Goal: Information Seeking & Learning: Understand process/instructions

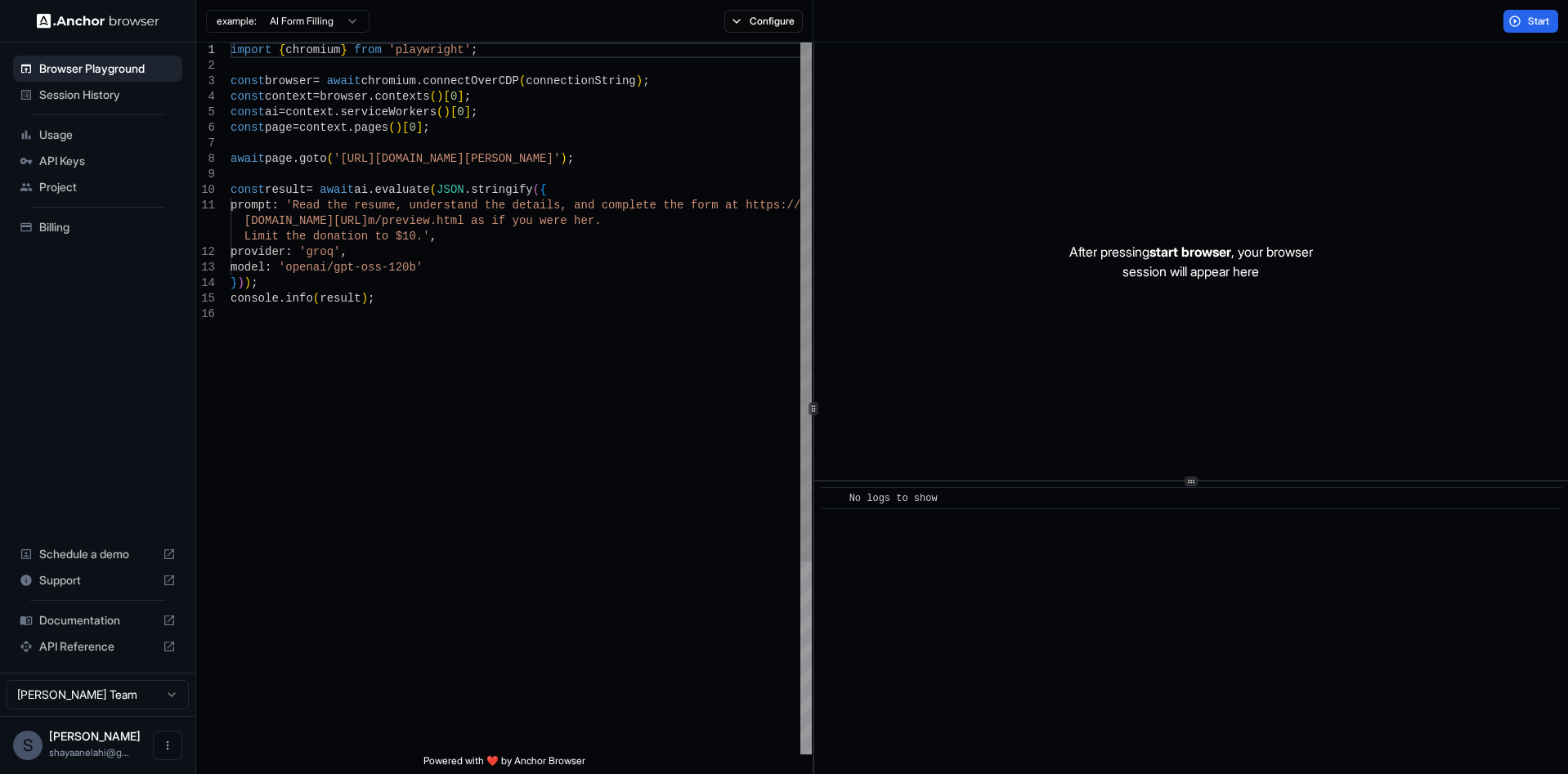
click at [667, 228] on div "import { chromium } from 'playwright' ; const browser = await chromium . connec…" at bounding box center [520, 530] width 581 height 976
click at [407, 253] on div "import { chromium } from 'playwright' ; const browser = await chromium . connec…" at bounding box center [520, 530] width 581 height 976
click at [444, 236] on div "import { chromium } from 'playwright' ; const browser = await chromium . connec…" at bounding box center [520, 530] width 581 height 976
click at [584, 301] on div "import { chromium } from 'playwright' ; const browser = await chromium . connec…" at bounding box center [520, 530] width 581 height 976
click at [579, 181] on div "import { chromium } from 'playwright' ; const browser = await chromium . connec…" at bounding box center [520, 530] width 581 height 976
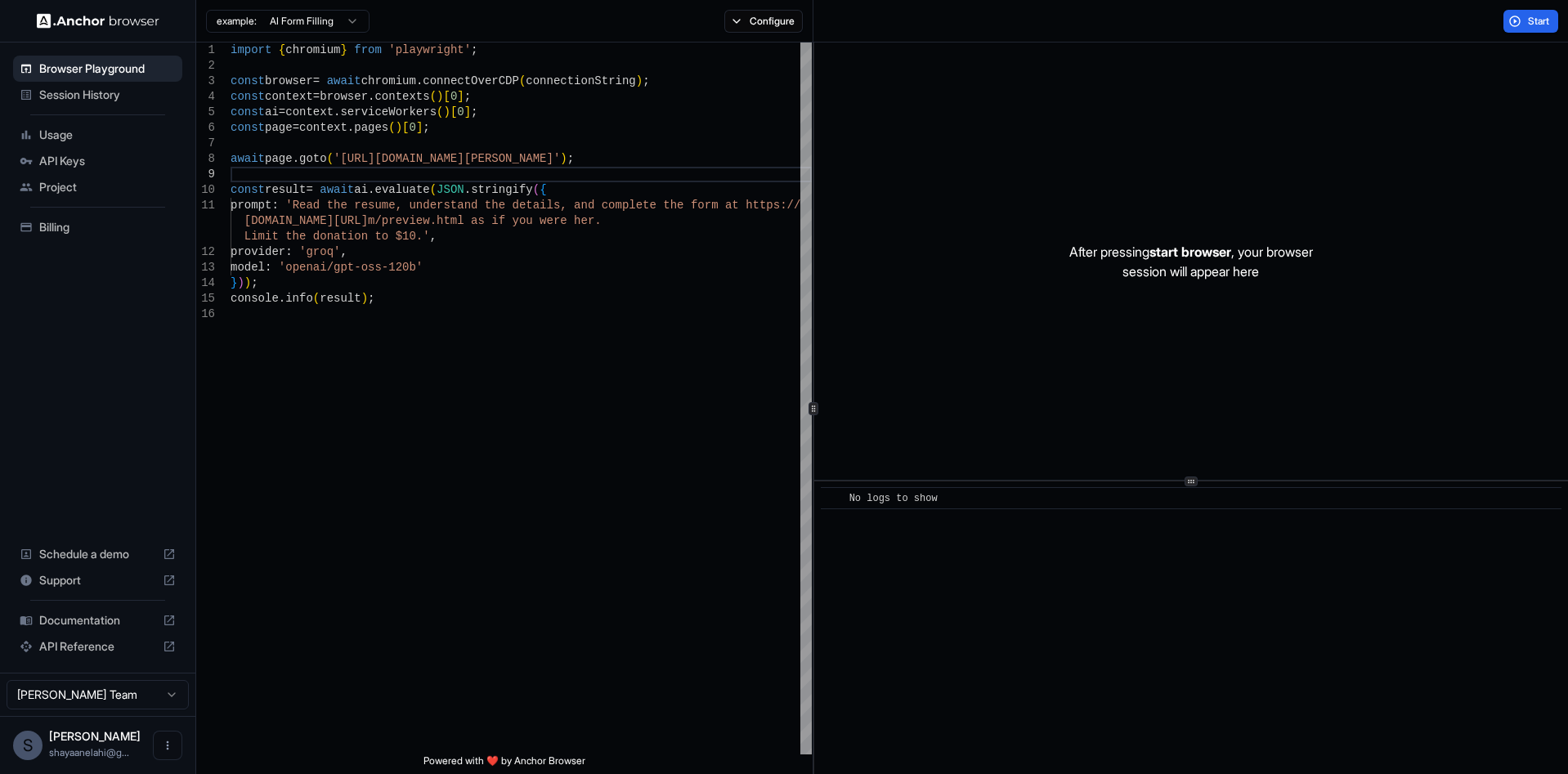
click at [1153, 256] on span "start browser" at bounding box center [1189, 251] width 81 height 16
click at [1535, 22] on span "Start" at bounding box center [1539, 22] width 22 height 13
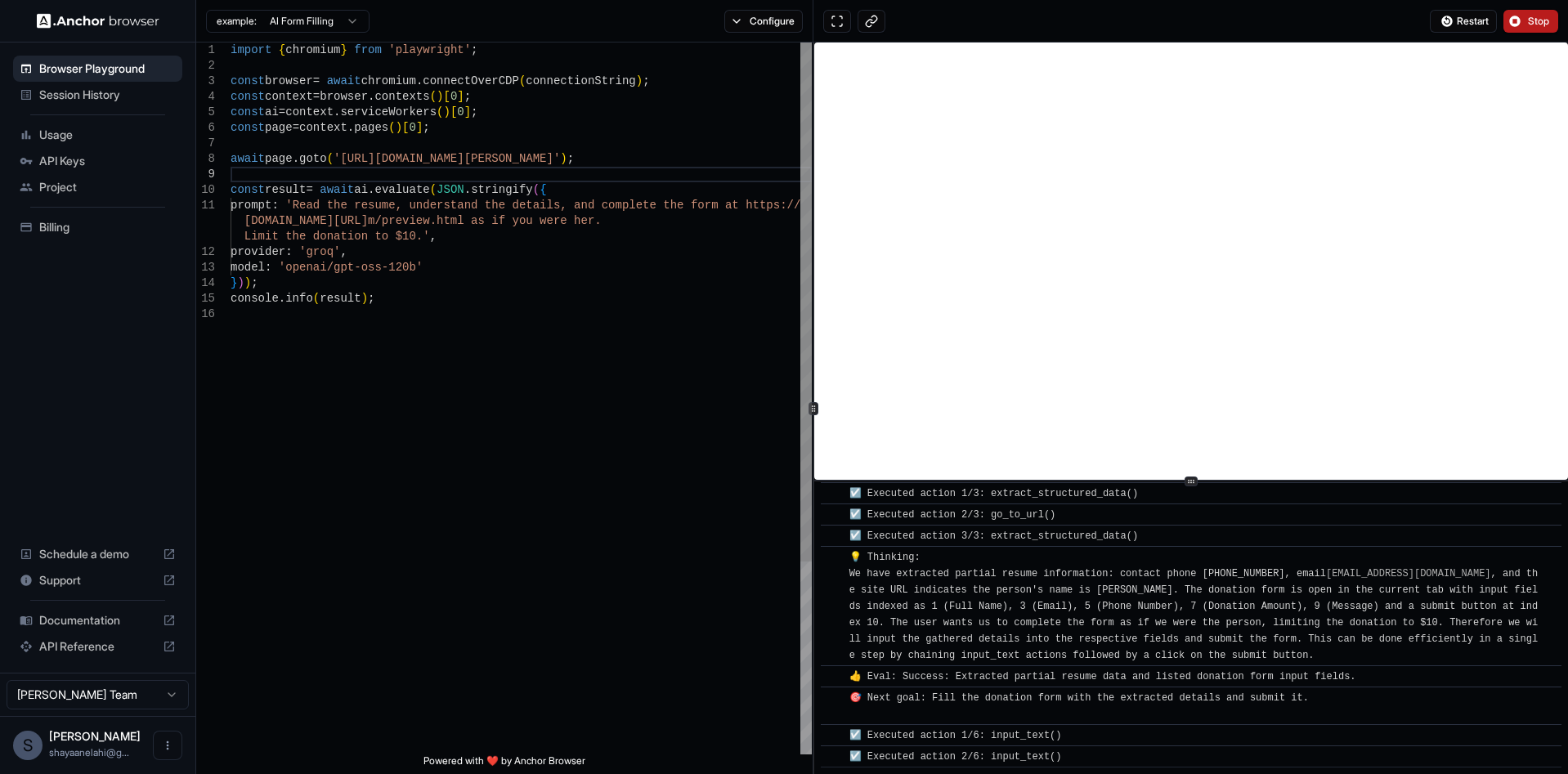
scroll to position [458, 0]
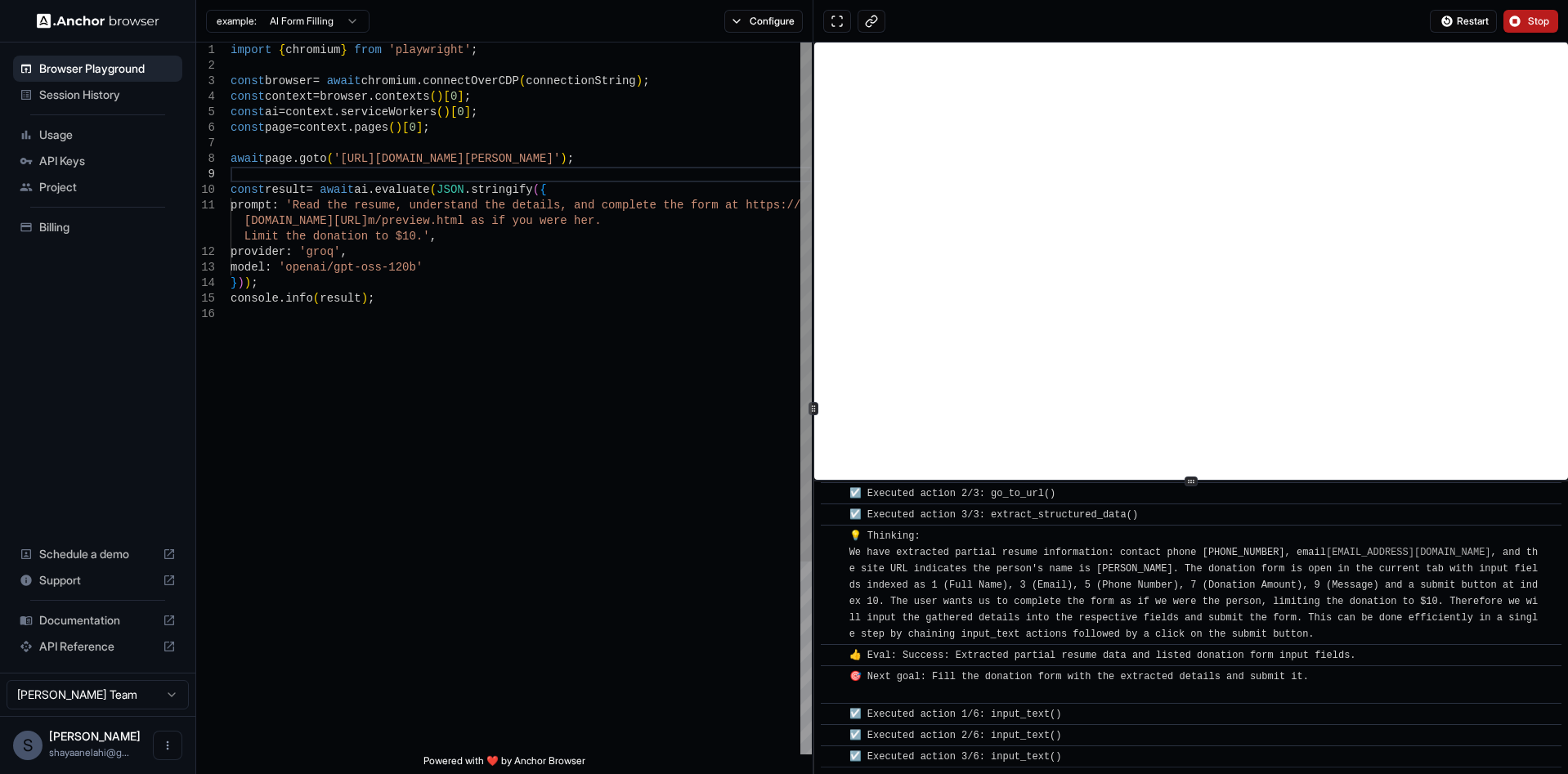
type textarea "**********"
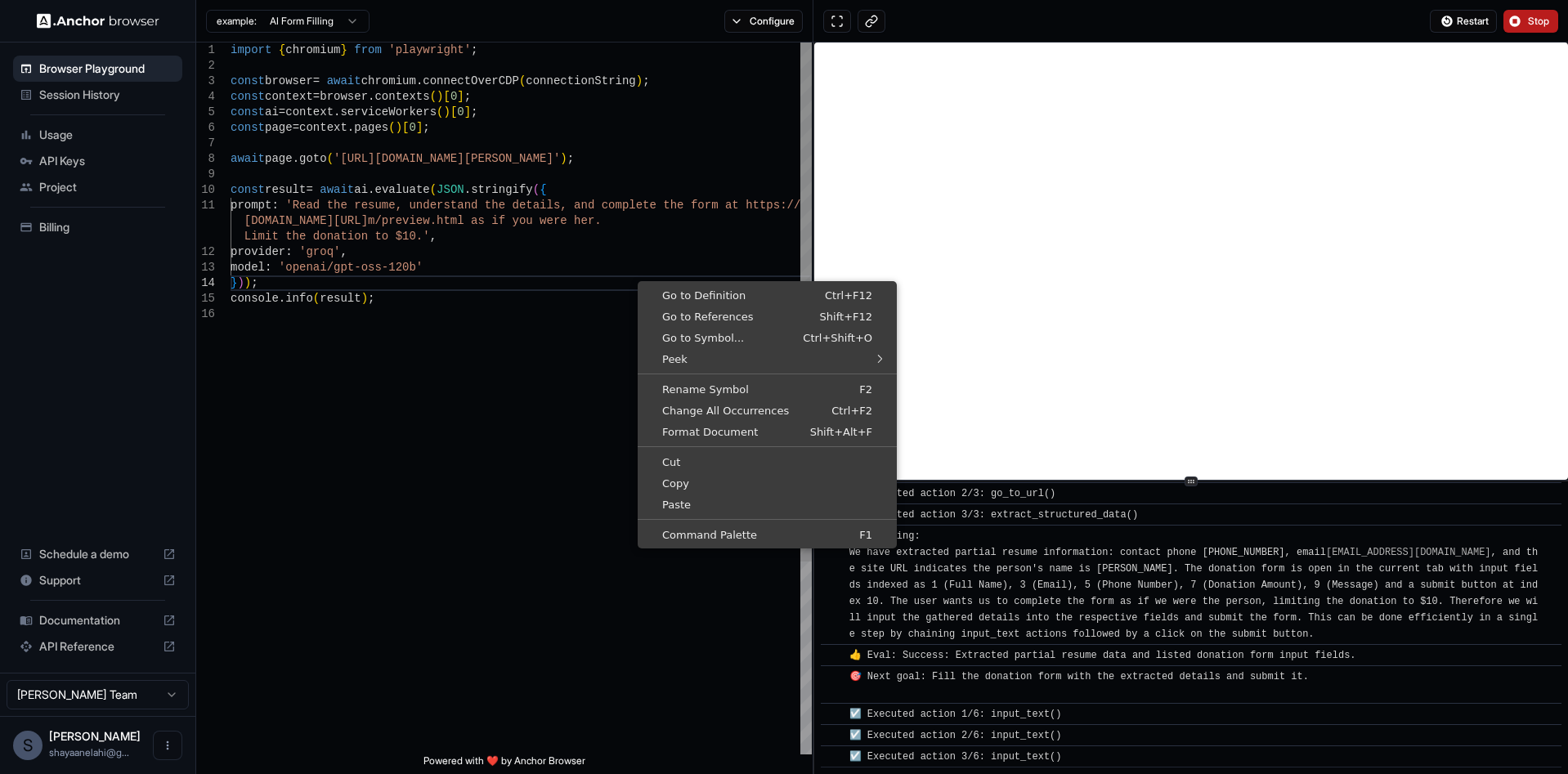
click at [637, 280] on div "import { chromium } from 'playwright' ; const browser = await chromium . connec…" at bounding box center [520, 530] width 581 height 976
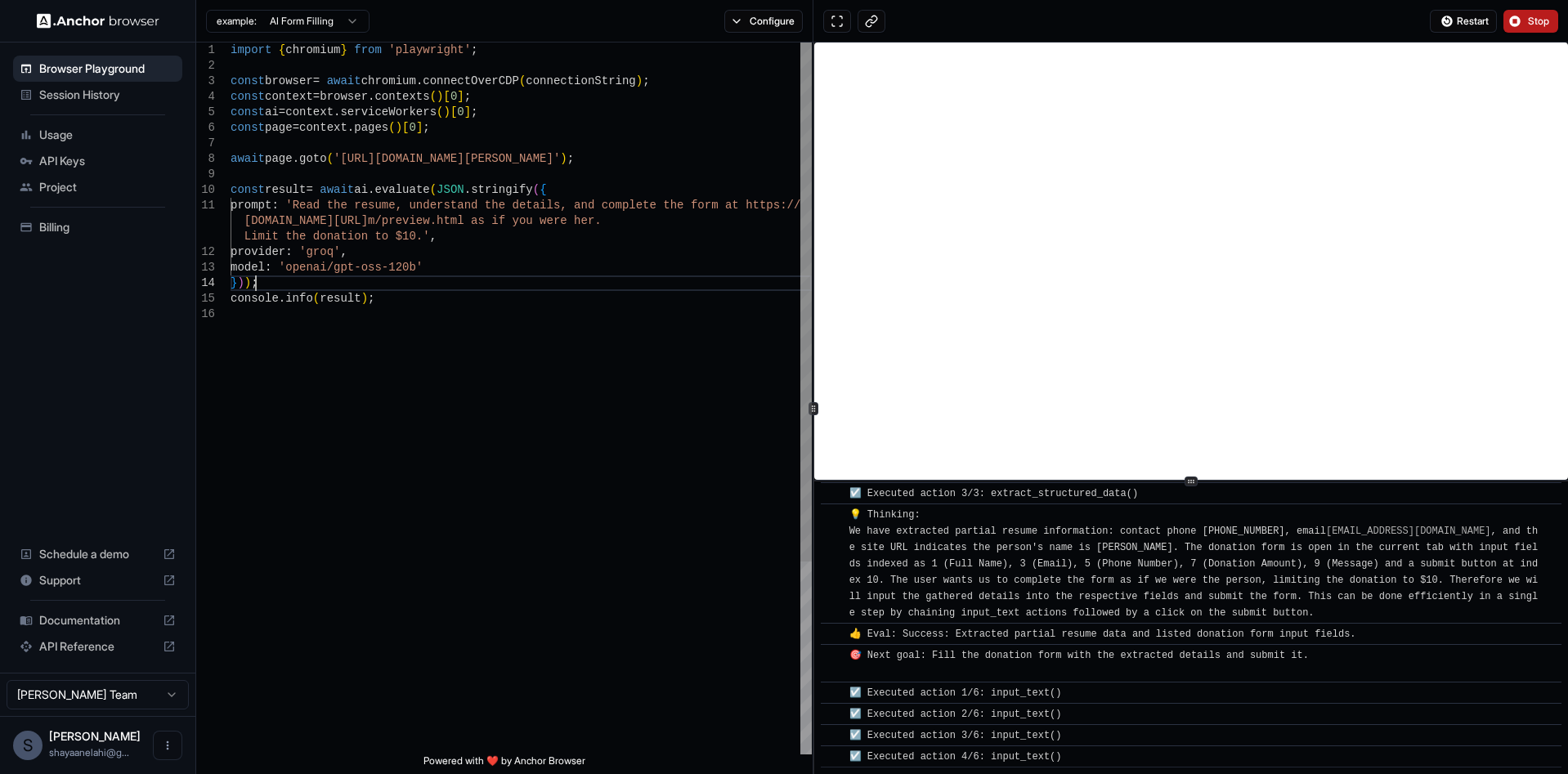
scroll to position [0, 0]
click at [637, 280] on div "import { chromium } from 'playwright' ; const browser = await chromium . connec…" at bounding box center [520, 530] width 581 height 976
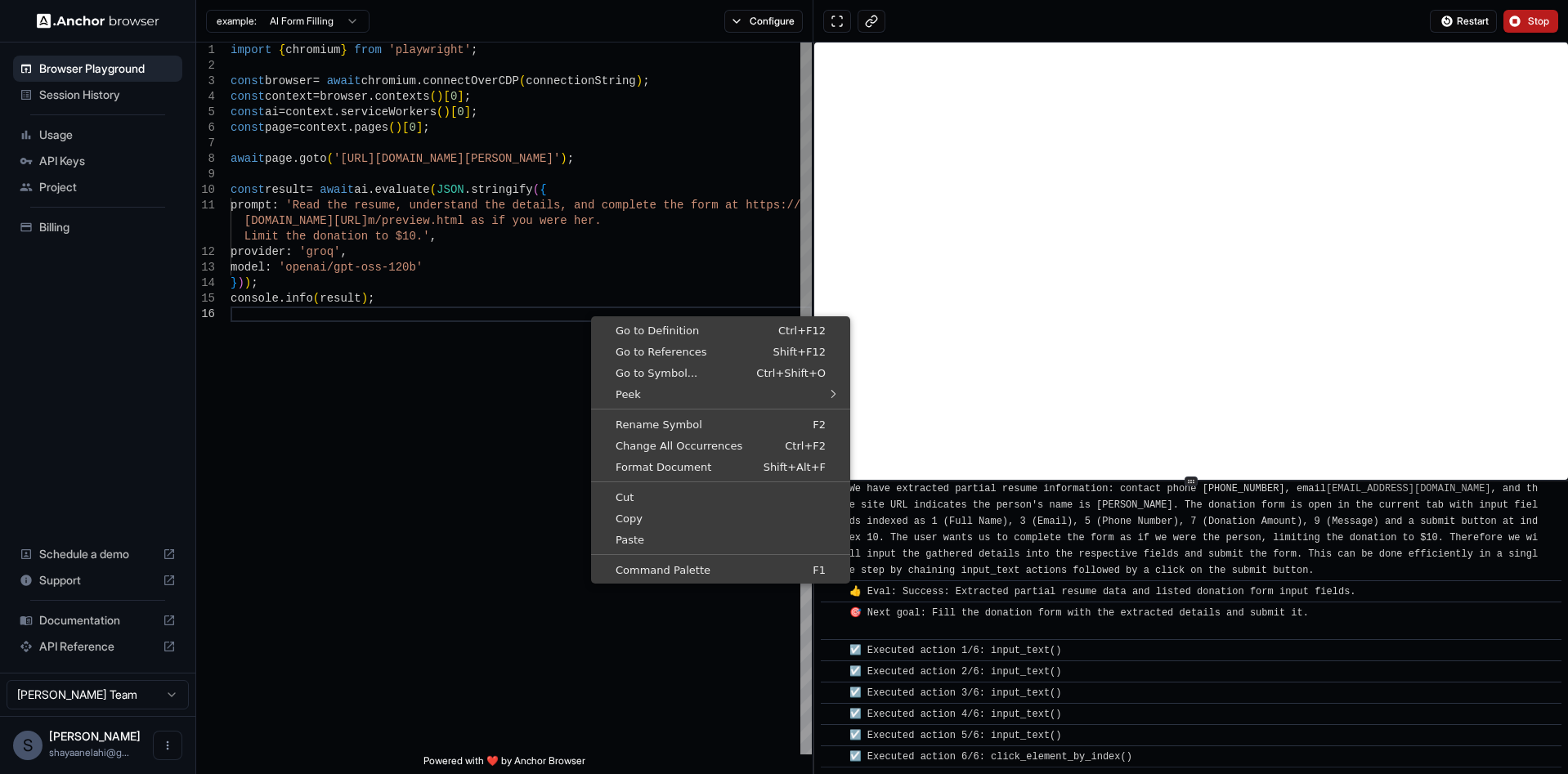
click at [590, 314] on div "import { chromium } from 'playwright' ; const browser = await chromium . connec…" at bounding box center [520, 530] width 581 height 976
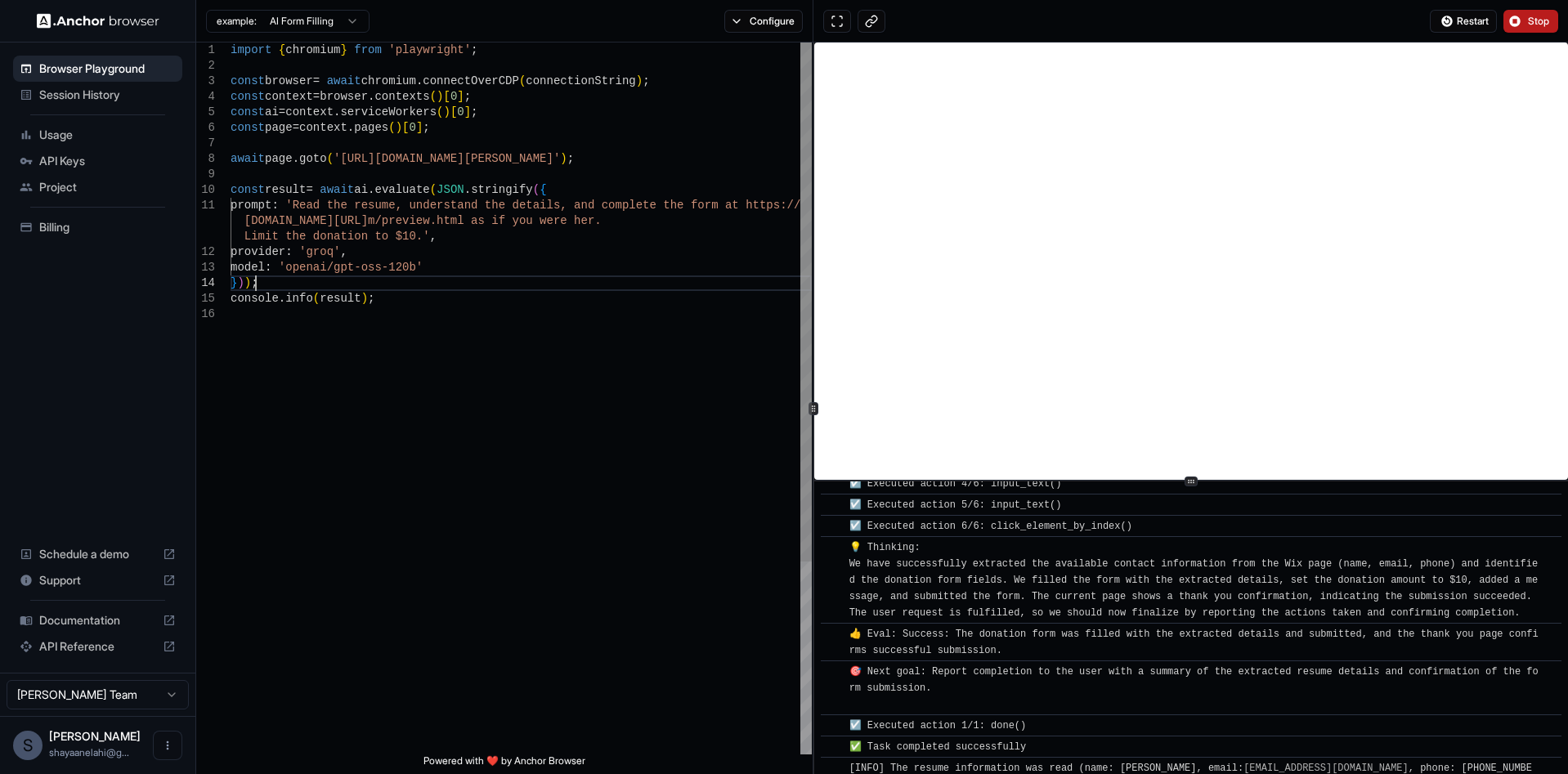
click at [348, 276] on div "import { chromium } from 'playwright' ; const browser = await chromium . connec…" at bounding box center [520, 530] width 581 height 976
click at [62, 618] on span "Documentation" at bounding box center [97, 620] width 117 height 16
